Goal: Information Seeking & Learning: Learn about a topic

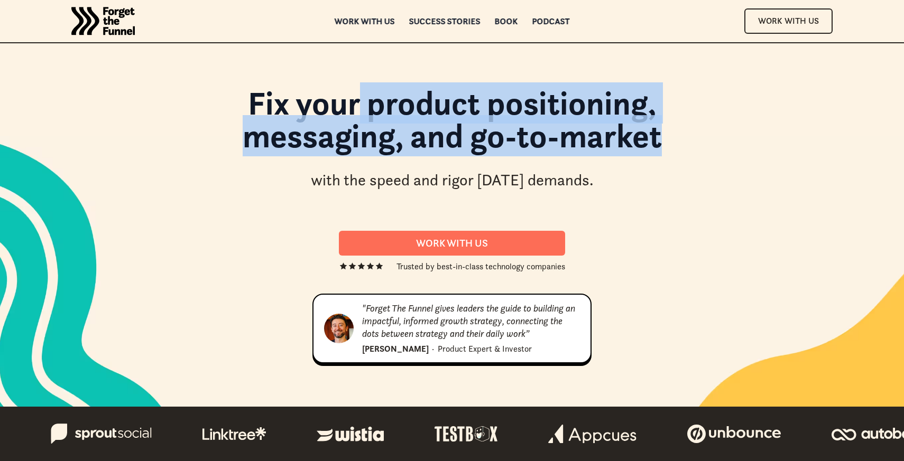
drag, startPoint x: 355, startPoint y: 105, endPoint x: 666, endPoint y: 149, distance: 314.8
click at [666, 150] on h1 "Fix your product positioning, messaging, and go-to-market" at bounding box center [451, 125] width 571 height 77
click at [666, 149] on h1 "Fix your product positioning, messaging, and go-to-market" at bounding box center [451, 125] width 571 height 77
drag, startPoint x: 632, startPoint y: 177, endPoint x: 324, endPoint y: 100, distance: 316.9
click at [324, 100] on div "Fix your product positioning, messaging, and go-to-market with the speed and ri…" at bounding box center [451, 144] width 655 height 115
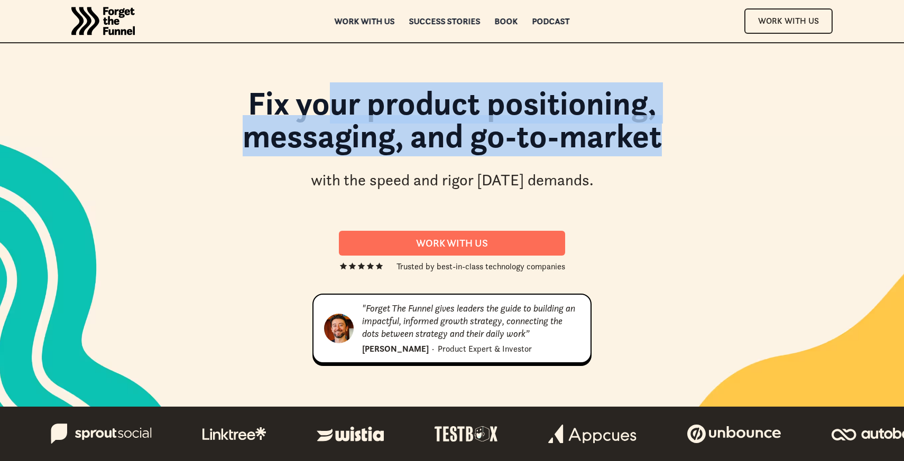
click at [324, 100] on h1 "Fix your product positioning, messaging, and go-to-market" at bounding box center [451, 125] width 571 height 77
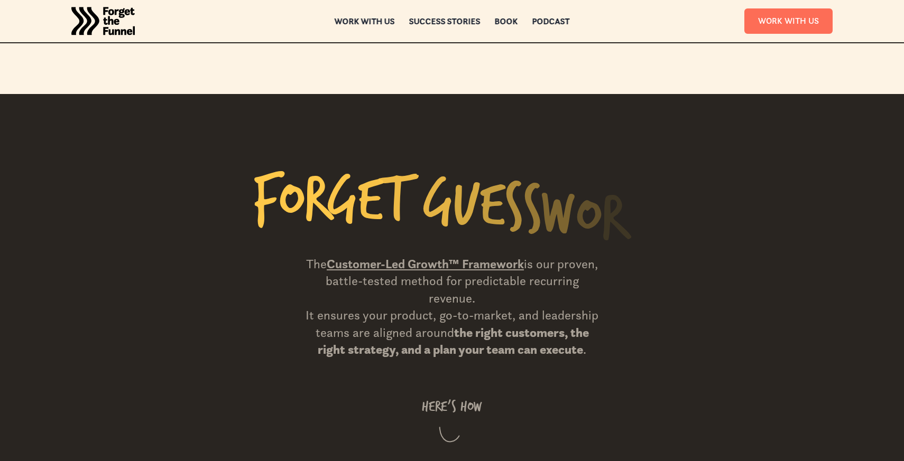
scroll to position [974, 0]
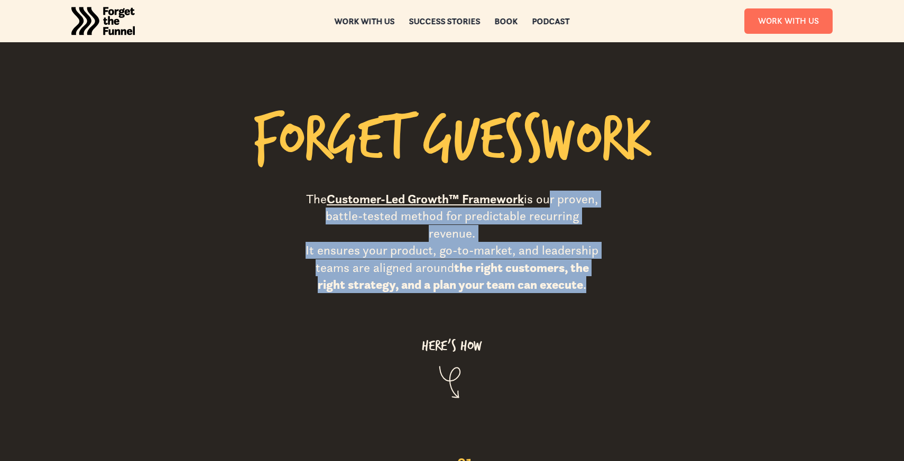
drag, startPoint x: 547, startPoint y: 185, endPoint x: 585, endPoint y: 253, distance: 77.1
click at [585, 253] on div "The Customer-Led Growth™ Framework is our proven, battle-tested method for pred…" at bounding box center [452, 242] width 302 height 103
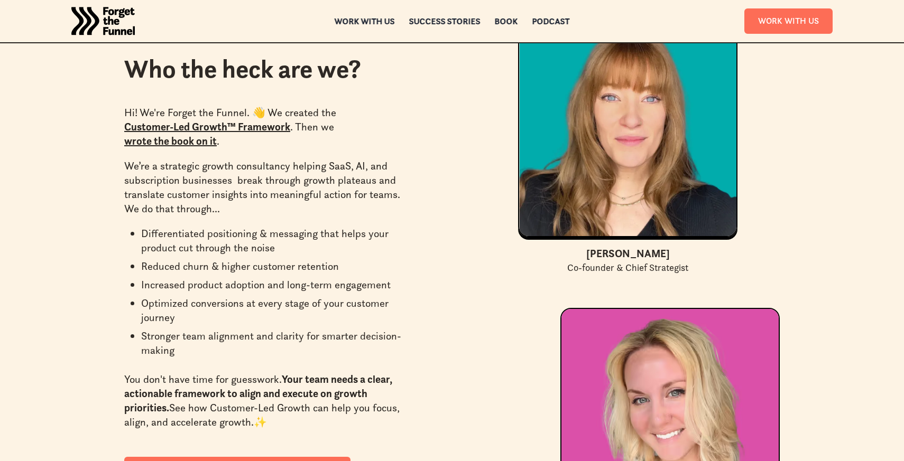
scroll to position [2945, 0]
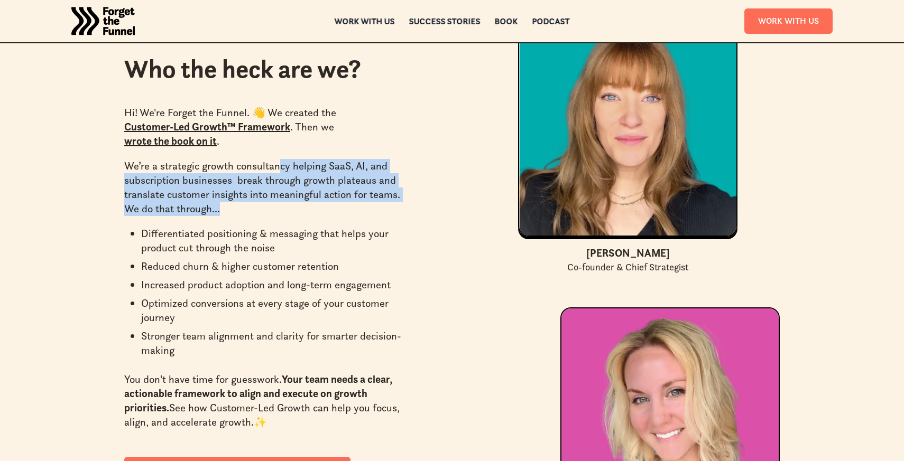
drag, startPoint x: 280, startPoint y: 163, endPoint x: 250, endPoint y: 208, distance: 53.8
click at [250, 208] on p "We’re a strategic growth consultancy helping SaaS, AI, and subscription busines…" at bounding box center [269, 187] width 290 height 57
drag, startPoint x: 250, startPoint y: 208, endPoint x: 145, endPoint y: 172, distance: 111.8
click at [145, 172] on p "We’re a strategic growth consultancy helping SaaS, AI, and subscription busines…" at bounding box center [269, 187] width 290 height 57
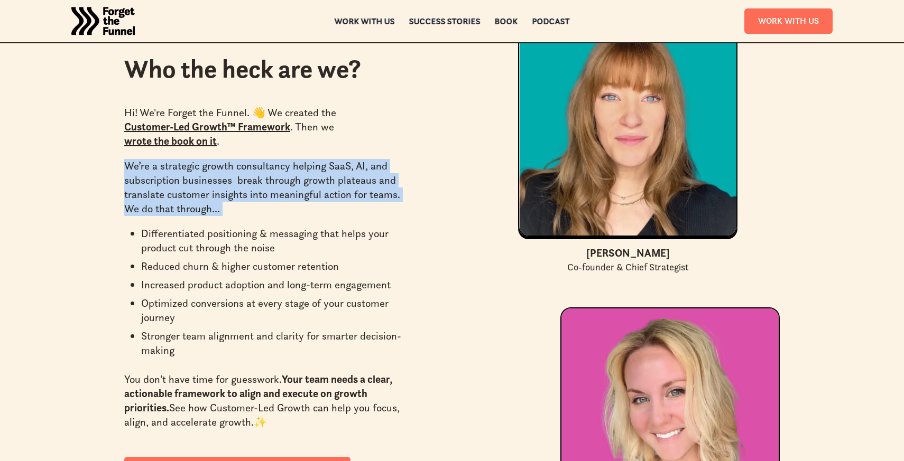
click at [145, 172] on p "We’re a strategic growth consultancy helping SaaS, AI, and subscription busines…" at bounding box center [269, 187] width 290 height 57
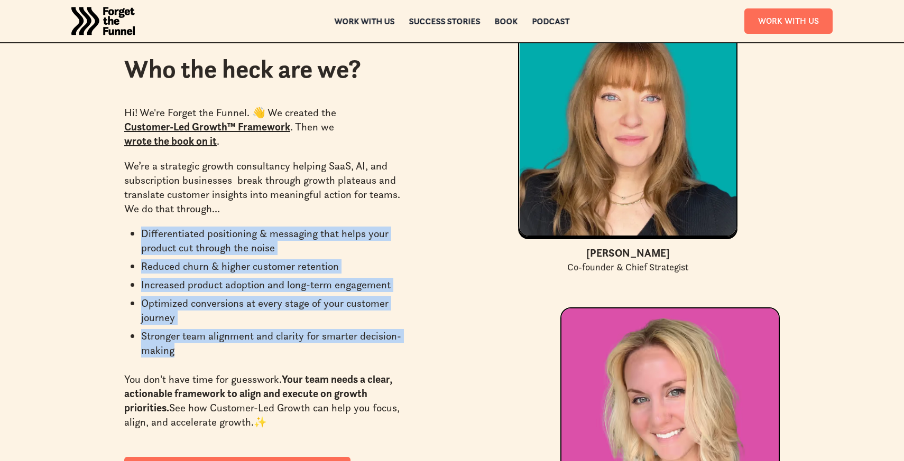
drag, startPoint x: 136, startPoint y: 235, endPoint x: 300, endPoint y: 354, distance: 202.7
click at [311, 355] on ul "Differentiated positioning & messaging that helps your product cut through the …" at bounding box center [269, 294] width 290 height 135
click at [300, 354] on li "Stronger team alignment and clarity for smarter decision-making" at bounding box center [277, 343] width 273 height 29
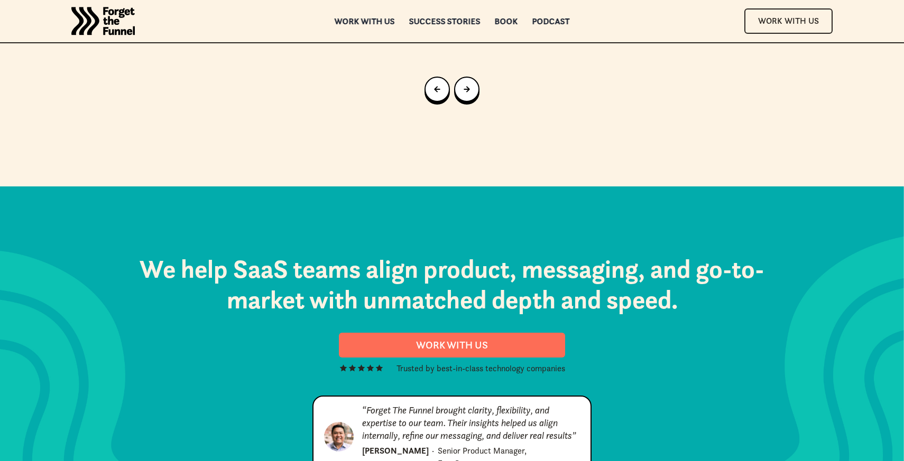
scroll to position [5403, 0]
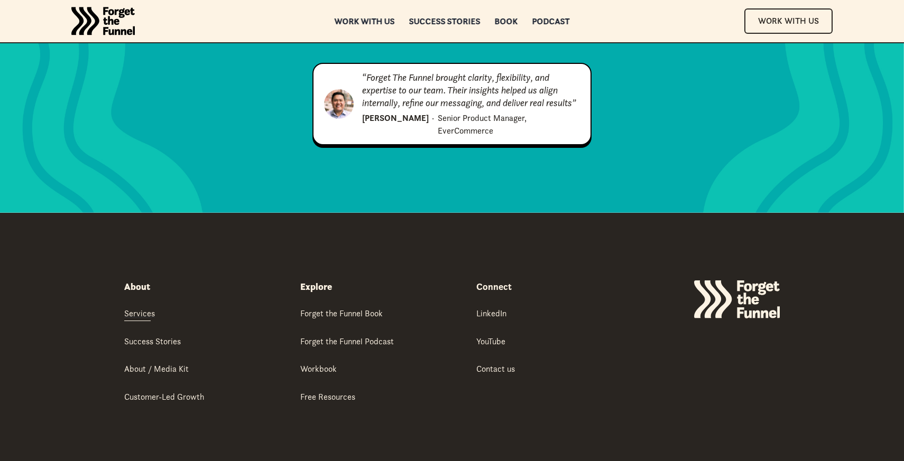
click at [131, 308] on div "Services" at bounding box center [139, 314] width 31 height 12
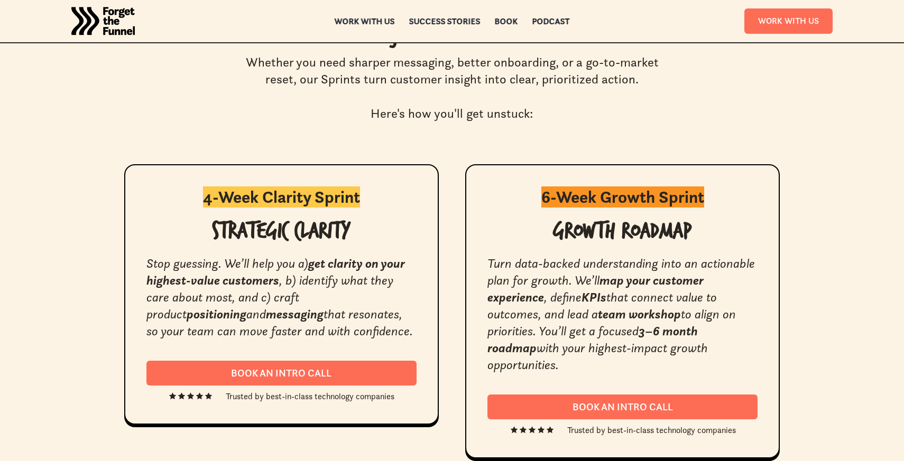
scroll to position [1880, 0]
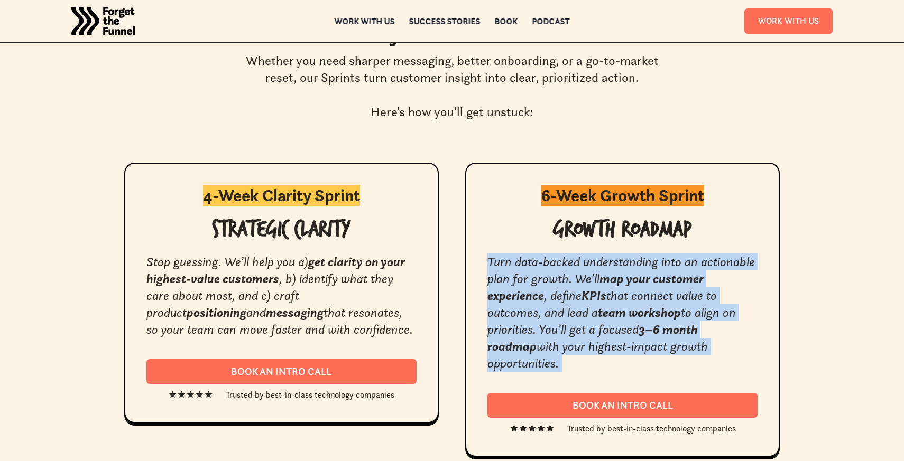
drag, startPoint x: 478, startPoint y: 267, endPoint x: 740, endPoint y: 352, distance: 276.2
click at [742, 355] on div "6-Week Growth Sprint Growth Roadmap Turn data-backed understanding into an acti…" at bounding box center [622, 310] width 314 height 294
click at [740, 352] on div "Turn data-backed understanding into an actionable plan for growth. We’ll map yo…" at bounding box center [622, 313] width 270 height 118
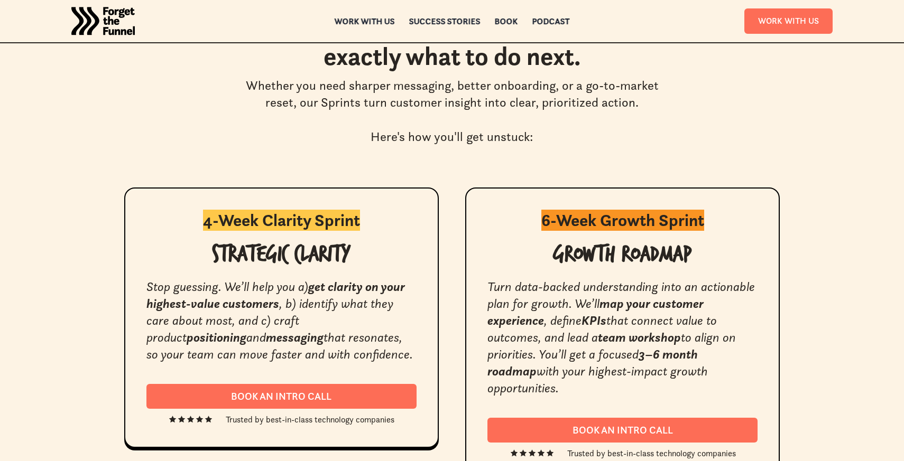
scroll to position [1856, 0]
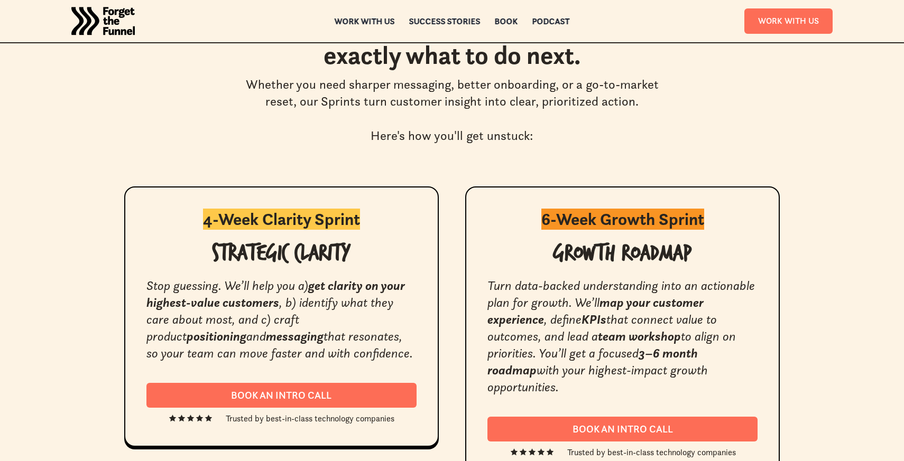
drag, startPoint x: 590, startPoint y: 289, endPoint x: 738, endPoint y: 374, distance: 170.9
click at [738, 374] on div "Turn data-backed understanding into an actionable plan for growth. We’ll map yo…" at bounding box center [622, 336] width 270 height 118
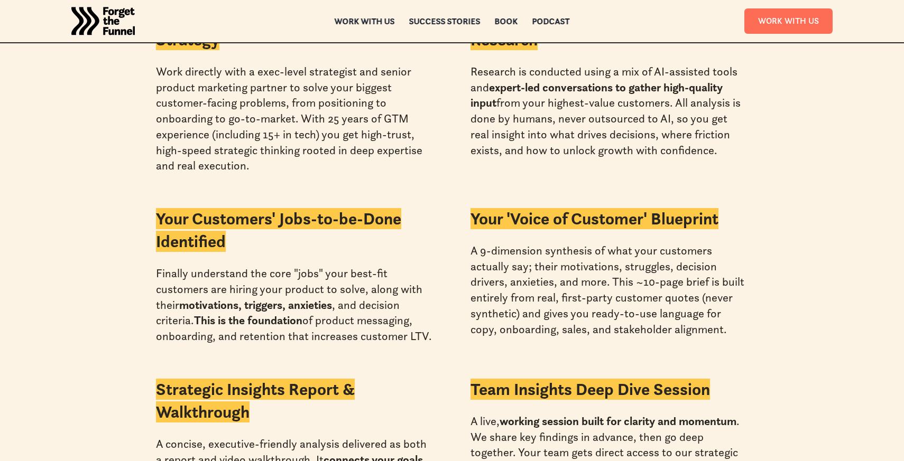
scroll to position [2478, 0]
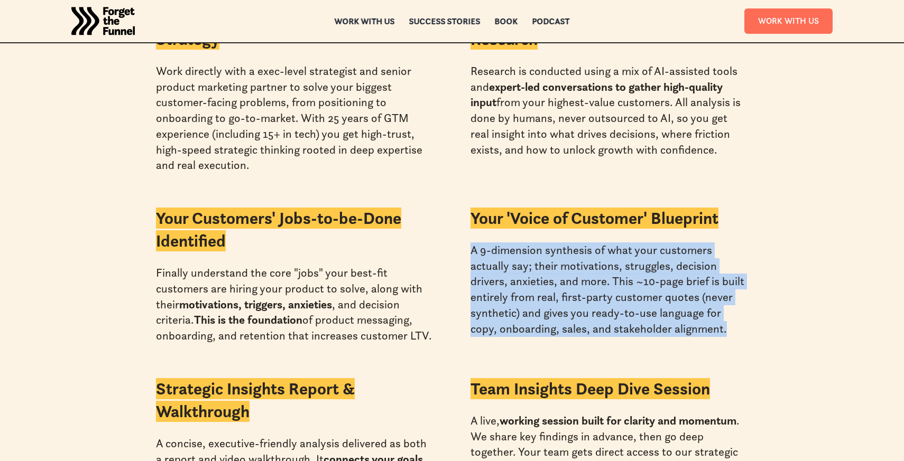
drag, startPoint x: 473, startPoint y: 233, endPoint x: 710, endPoint y: 313, distance: 249.5
click at [709, 313] on div "A 9-dimension synthesis of what your customers actually say; their motivations,…" at bounding box center [608, 290] width 277 height 94
click at [710, 313] on div "A 9-dimension synthesis of what your customers actually say; their motivations,…" at bounding box center [608, 290] width 277 height 94
drag, startPoint x: 710, startPoint y: 313, endPoint x: 469, endPoint y: 227, distance: 256.4
click at [469, 227] on div "Exec-Level Product & Marketing Strategy Work directly with a exec-level strateg…" at bounding box center [451, 349] width 655 height 689
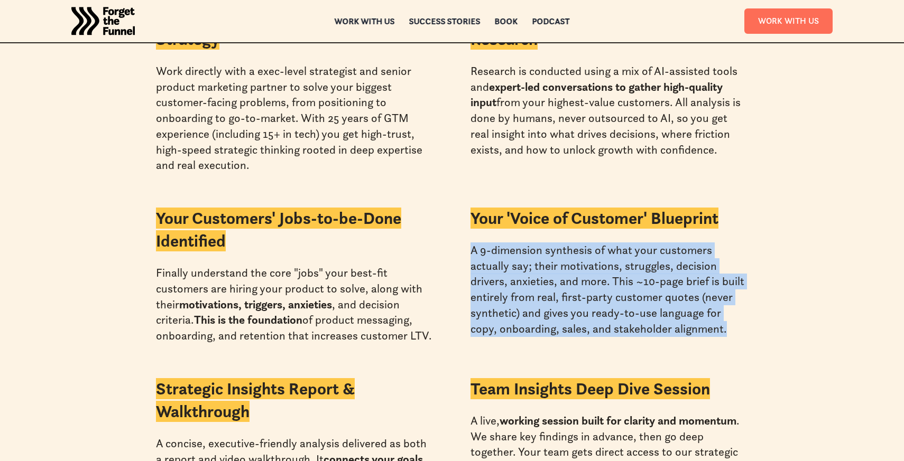
click at [469, 227] on div "Exec-Level Product & Marketing Strategy Work directly with a exec-level strateg…" at bounding box center [451, 349] width 655 height 689
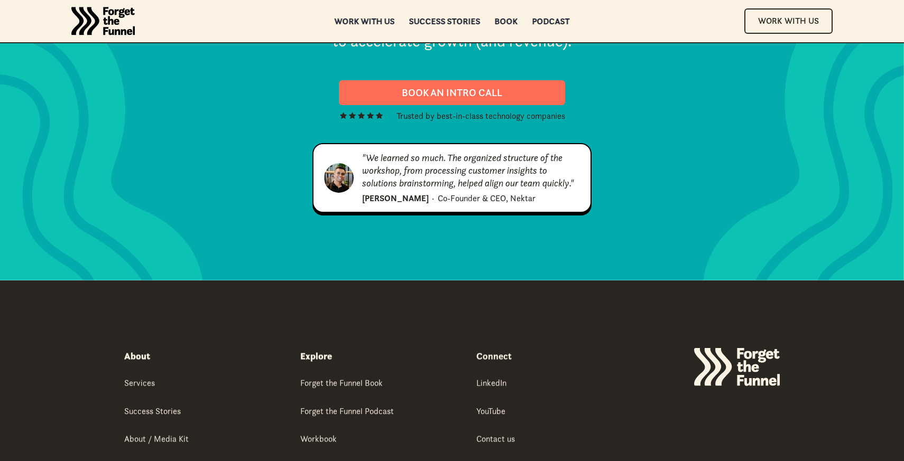
scroll to position [5483, 0]
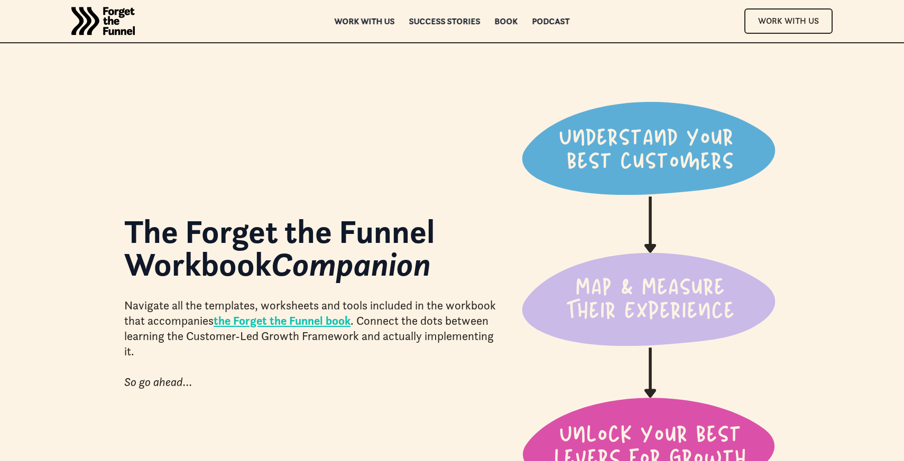
click at [399, 231] on h1 "The Forget the Funnel Workbook Companion" at bounding box center [314, 248] width 380 height 66
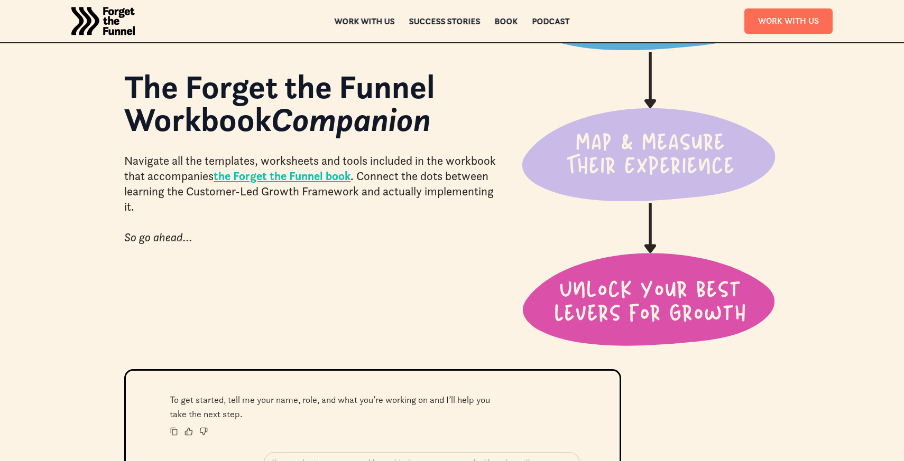
click at [624, 162] on img at bounding box center [649, 153] width 259 height 392
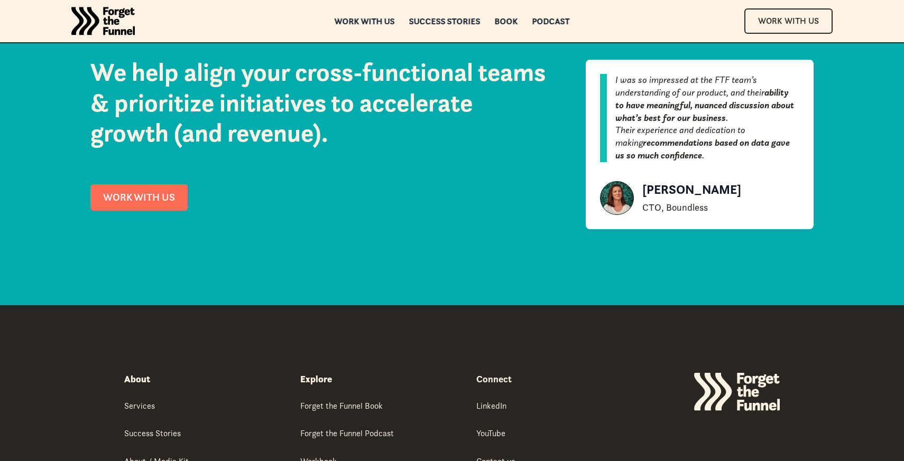
scroll to position [1734, 0]
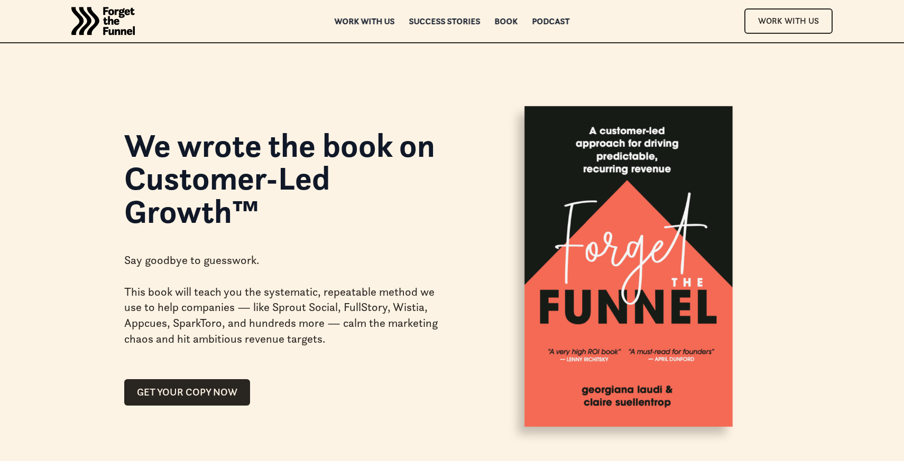
click at [229, 367] on div "GET YOUR COPY NOW" at bounding box center [281, 385] width 315 height 42
click at [226, 392] on link "GET YOUR COPY NOW" at bounding box center [187, 392] width 126 height 26
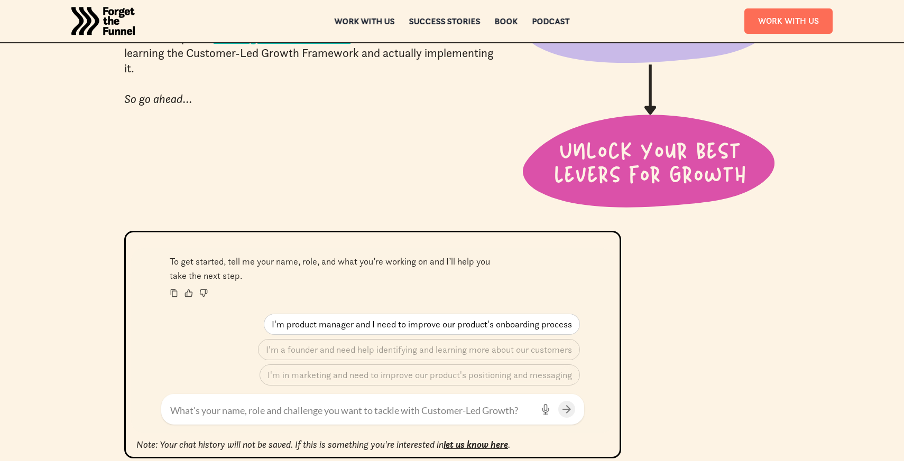
scroll to position [295, 0]
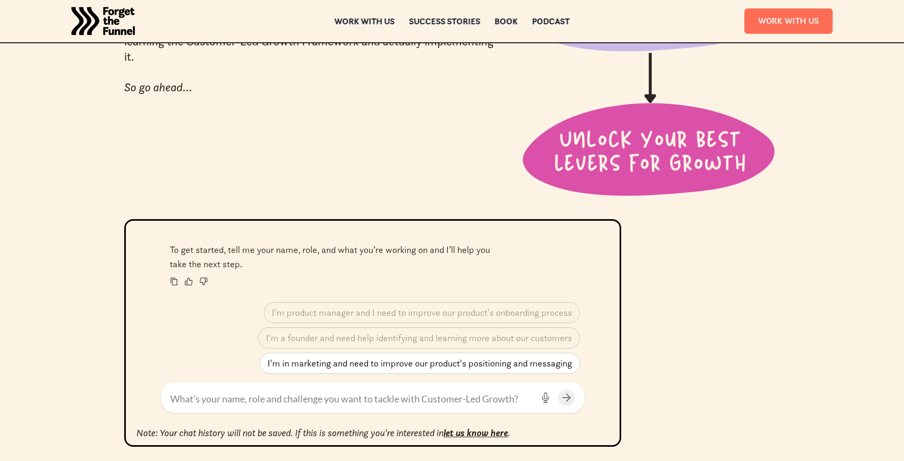
click at [368, 365] on p "I'm in marketing and need to improve our product's positioning and messaging" at bounding box center [419, 363] width 304 height 11
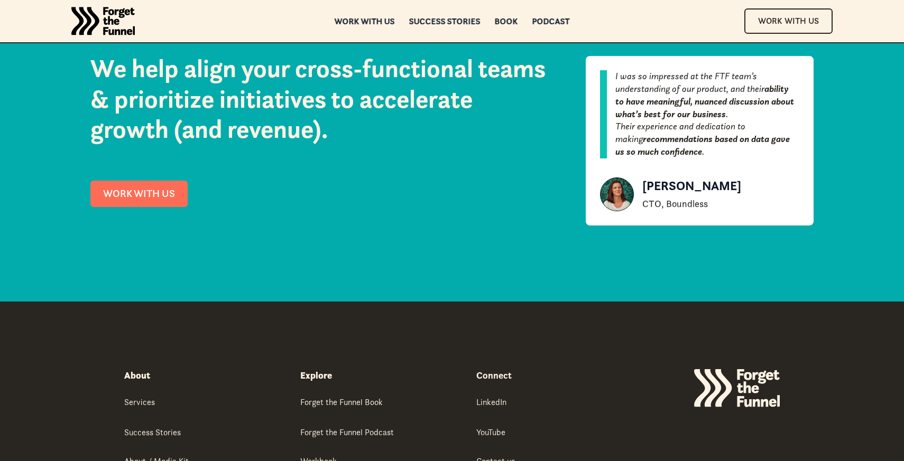
scroll to position [1583, 0]
